Goal: Task Accomplishment & Management: Complete application form

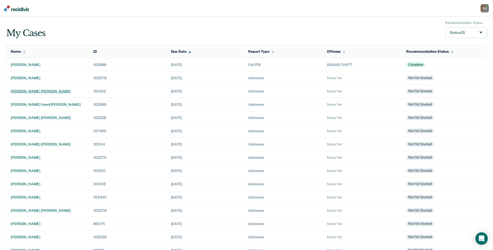
click at [25, 90] on div "[PERSON_NAME] [PERSON_NAME]" at bounding box center [48, 91] width 74 height 4
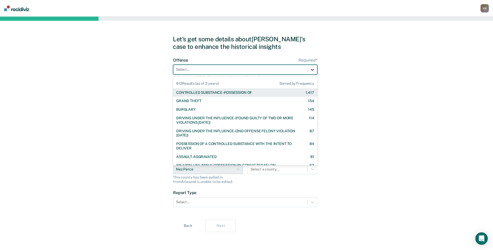
click at [315, 70] on div at bounding box center [311, 69] width 9 height 9
click at [204, 90] on div "CONTROLLED SUBSTANCE-POSSESSION OF" at bounding box center [214, 92] width 76 height 4
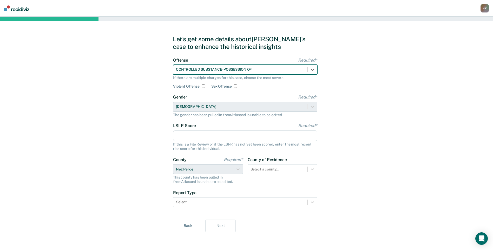
click at [21, 10] on img at bounding box center [16, 8] width 25 height 6
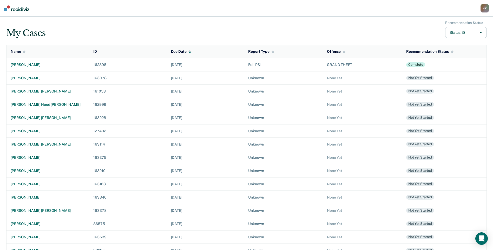
click at [21, 93] on div "[PERSON_NAME] [PERSON_NAME]" at bounding box center [48, 91] width 74 height 4
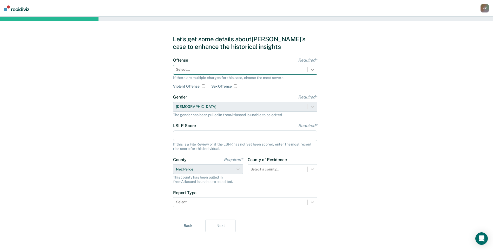
click at [310, 71] on icon at bounding box center [311, 69] width 5 height 5
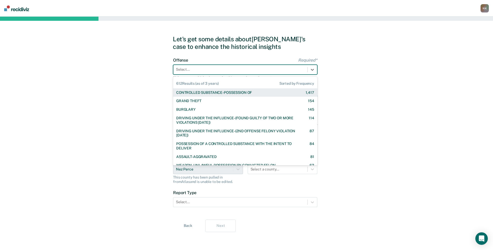
click at [256, 90] on div "CONTROLLED SUBSTANCE-POSSESSION OF 1,417" at bounding box center [245, 92] width 138 height 4
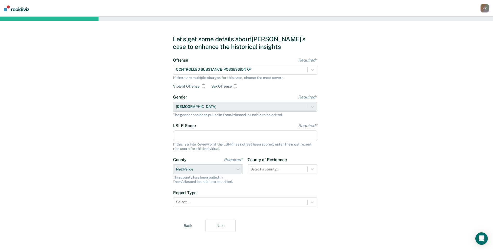
click at [230, 106] on div "Gender Required* Female The gender has been pulled in from Atlas and is unable …" at bounding box center [245, 106] width 144 height 22
click at [187, 224] on button "Back" at bounding box center [188, 225] width 30 height 12
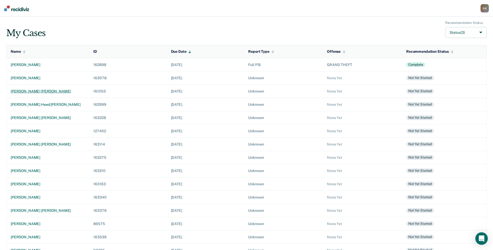
click at [20, 92] on div "[PERSON_NAME] [PERSON_NAME]" at bounding box center [48, 91] width 74 height 4
click at [33, 93] on div "[PERSON_NAME] [PERSON_NAME]" at bounding box center [48, 91] width 74 height 4
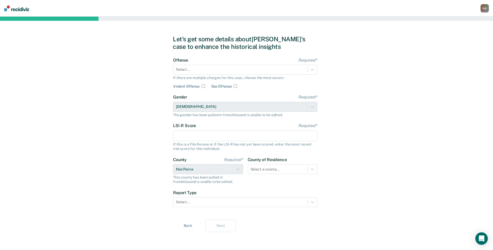
click at [264, 111] on div "Gender Required* Female The gender has been pulled in from Atlas and is unable …" at bounding box center [245, 106] width 144 height 22
click at [264, 109] on div "Gender Required* Female The gender has been pulled in from Atlas and is unable …" at bounding box center [245, 106] width 144 height 22
click at [249, 107] on div "Gender Required* Female The gender has been pulled in from Atlas and is unable …" at bounding box center [245, 106] width 144 height 22
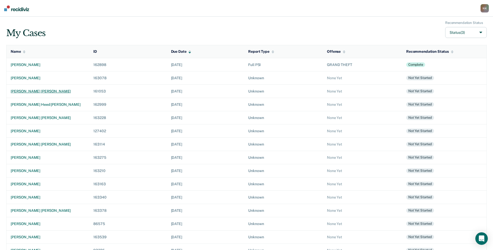
click at [21, 90] on div "[PERSON_NAME] [PERSON_NAME]" at bounding box center [48, 91] width 74 height 4
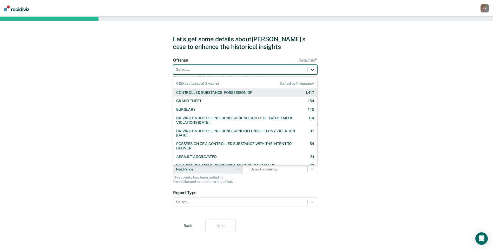
click at [316, 71] on div at bounding box center [311, 69] width 9 height 9
click at [195, 93] on div "CONTROLLED SUBSTANCE-POSSESSION OF" at bounding box center [214, 92] width 76 height 4
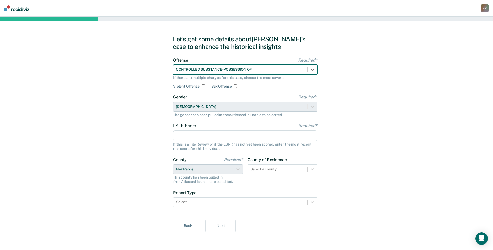
click at [215, 139] on input "LSI-R Score Required*" at bounding box center [245, 135] width 144 height 11
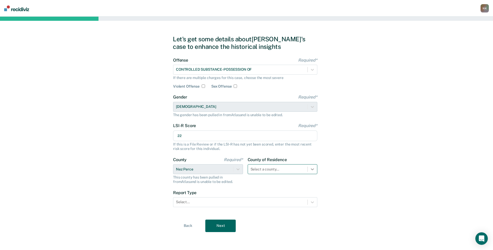
type input "22"
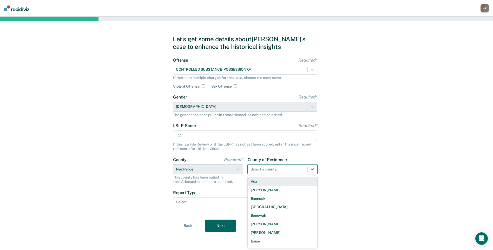
click at [314, 170] on icon at bounding box center [311, 168] width 5 height 5
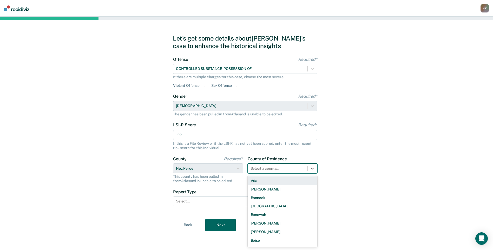
click at [342, 165] on div "Let's get some details about [PERSON_NAME]'s case to enhance the historical ins…" at bounding box center [246, 133] width 493 height 234
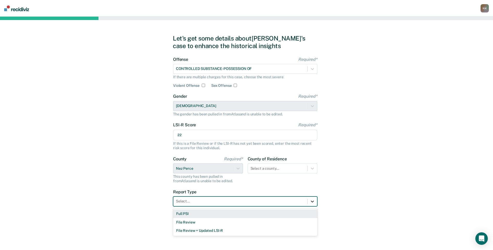
click at [308, 201] on div at bounding box center [311, 201] width 9 height 9
click at [181, 213] on div "Full PSI" at bounding box center [245, 213] width 144 height 9
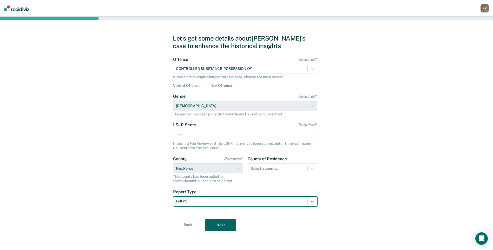
click at [225, 224] on button "Next" at bounding box center [220, 225] width 30 height 12
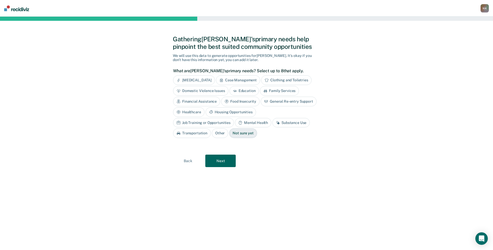
scroll to position [0, 0]
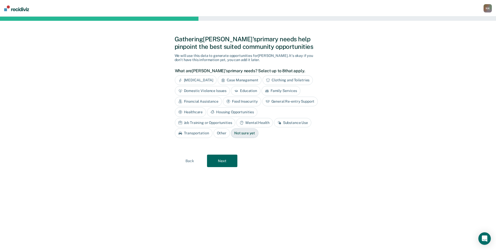
click at [274, 123] on div "Substance Use" at bounding box center [292, 123] width 37 height 10
click at [236, 118] on div "Job Training or Opportunities" at bounding box center [205, 123] width 61 height 10
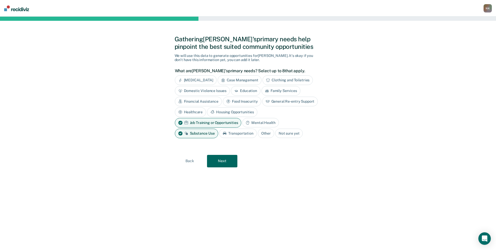
click at [223, 160] on button "Next" at bounding box center [222, 161] width 30 height 12
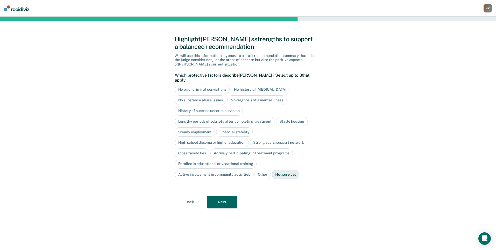
click at [196, 148] on div "Close family ties" at bounding box center [192, 153] width 35 height 10
click at [201, 138] on div "High school diploma or higher education" at bounding box center [212, 143] width 74 height 10
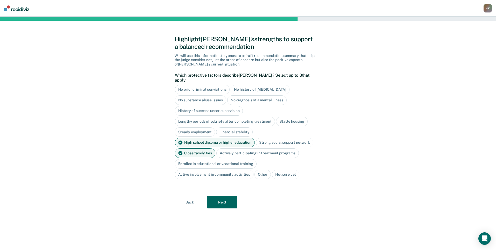
click at [295, 117] on div "Stable housing" at bounding box center [292, 122] width 32 height 10
click at [221, 198] on button "Next" at bounding box center [222, 202] width 30 height 12
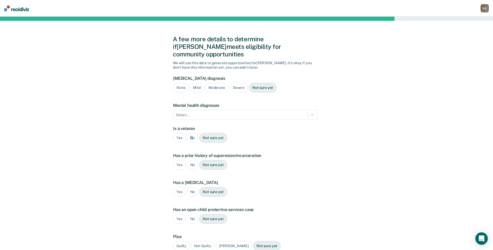
click at [191, 133] on div "No" at bounding box center [193, 138] width 12 height 10
click at [190, 160] on div "No" at bounding box center [193, 165] width 12 height 10
click at [191, 187] on div "No" at bounding box center [193, 192] width 12 height 10
click at [194, 214] on div "No" at bounding box center [193, 219] width 12 height 10
click at [180, 241] on div "Guilty" at bounding box center [181, 246] width 17 height 10
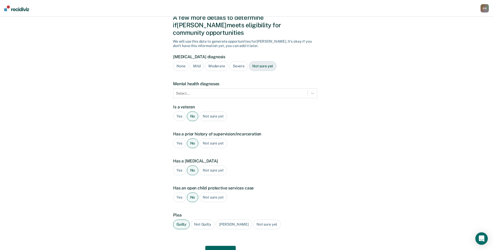
scroll to position [41, 0]
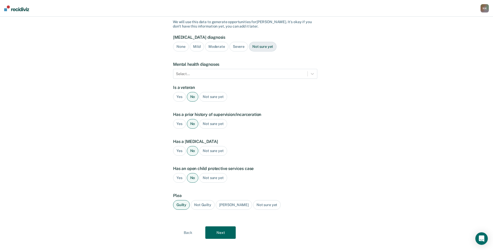
click at [227, 226] on button "Next" at bounding box center [220, 232] width 30 height 12
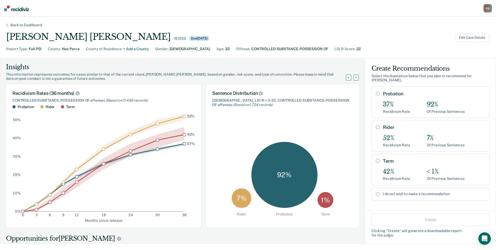
click at [377, 89] on div "Probation 37% Recidivism Rate 92% Of Previous Sentences" at bounding box center [431, 101] width 118 height 31
radio input "true"
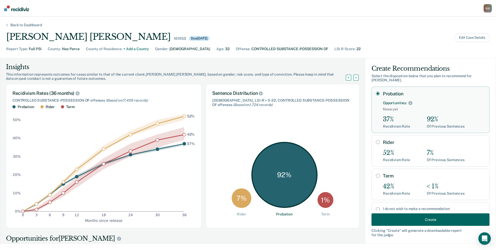
click at [422, 219] on button "Create" at bounding box center [431, 219] width 118 height 12
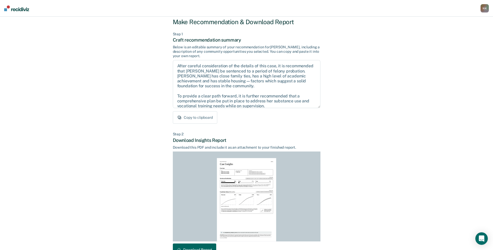
scroll to position [46, 0]
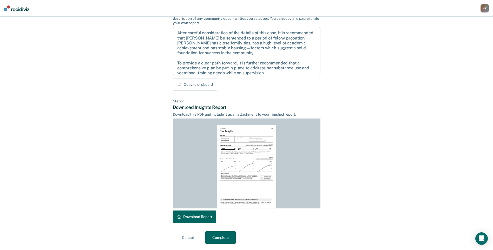
click at [193, 216] on button "Download Report" at bounding box center [194, 216] width 43 height 12
click at [221, 237] on button "Complete" at bounding box center [220, 237] width 30 height 12
